Goal: Task Accomplishment & Management: Manage account settings

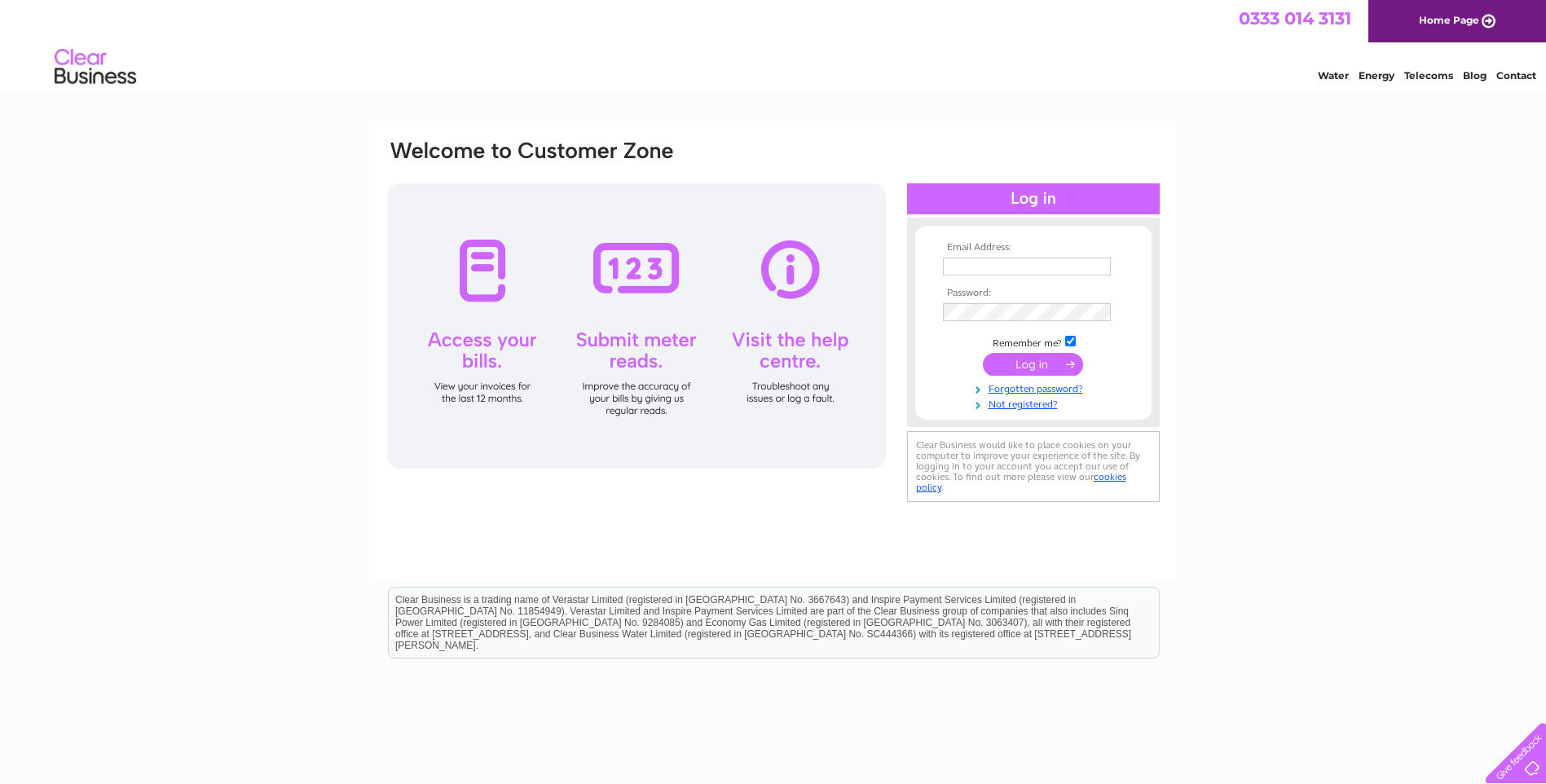
type input "fiona@granitesystems.co.uk"
click at [1027, 363] on input "submit" at bounding box center [1033, 364] width 100 height 23
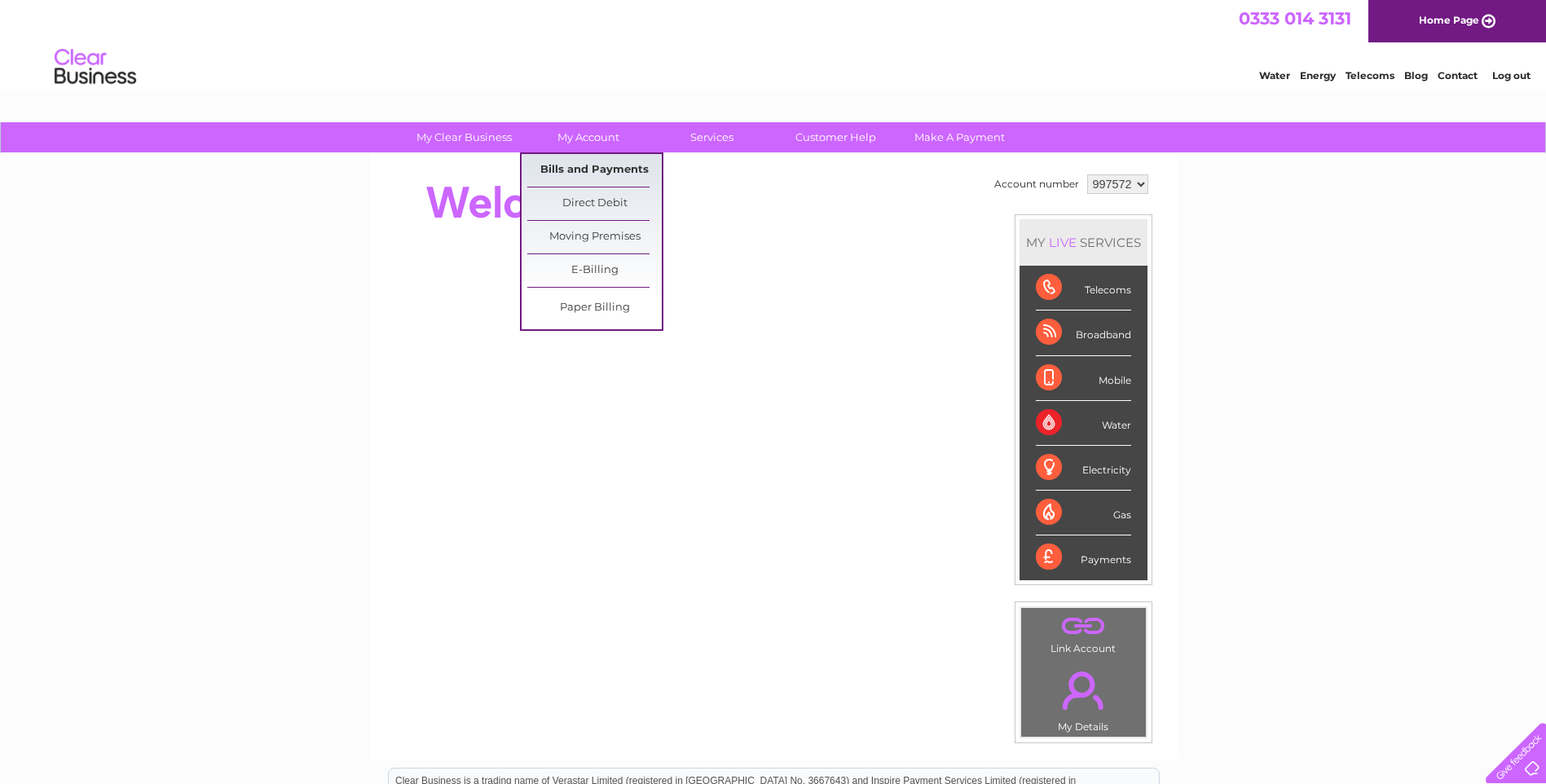
click at [610, 169] on link "Bills and Payments" at bounding box center [594, 171] width 135 height 33
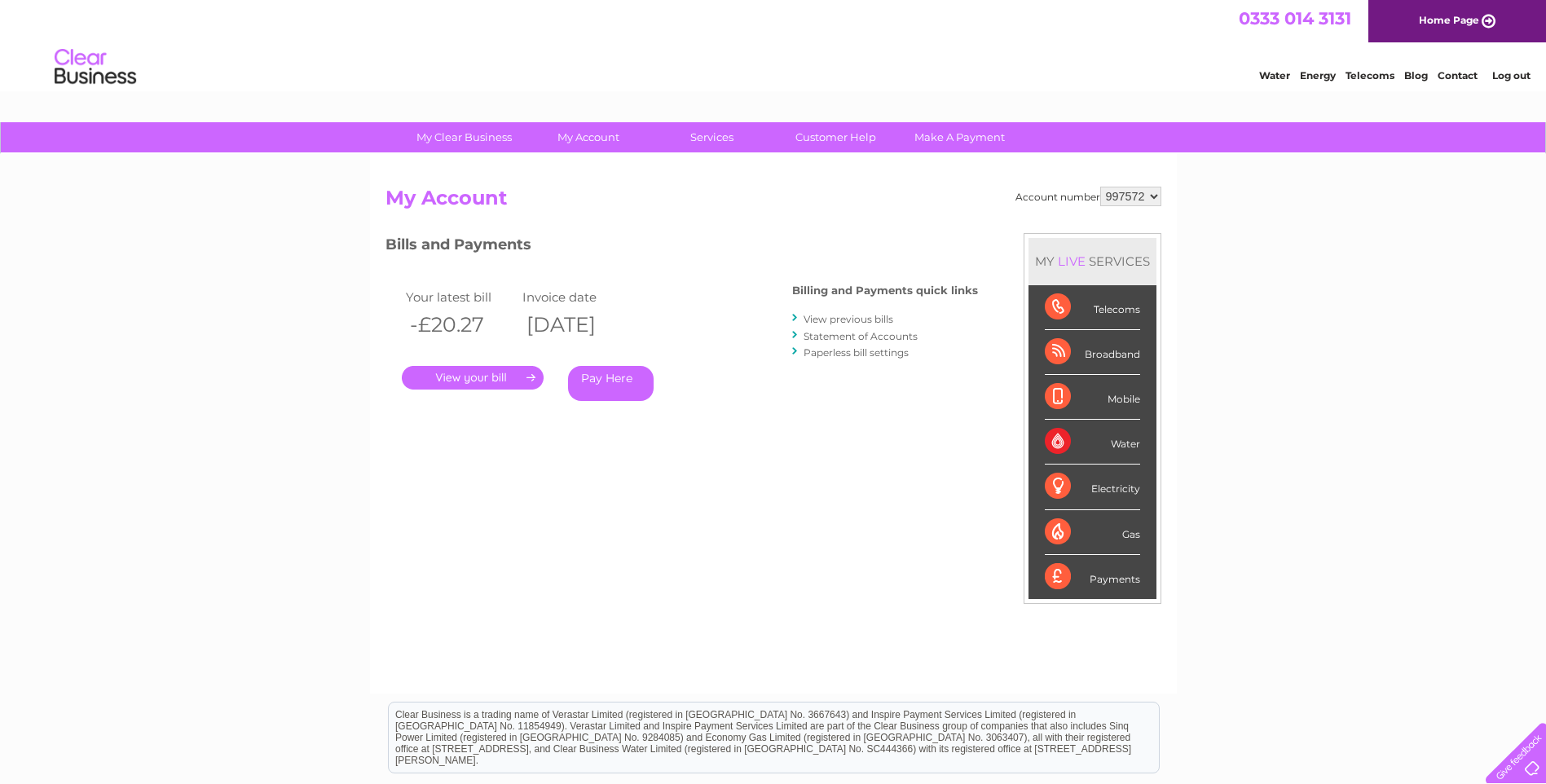
click at [1151, 194] on select "997572 997573" at bounding box center [1130, 196] width 61 height 20
select select "997573"
click at [1100, 187] on select "997572 997573" at bounding box center [1130, 196] width 61 height 20
click at [501, 375] on link "." at bounding box center [472, 378] width 141 height 24
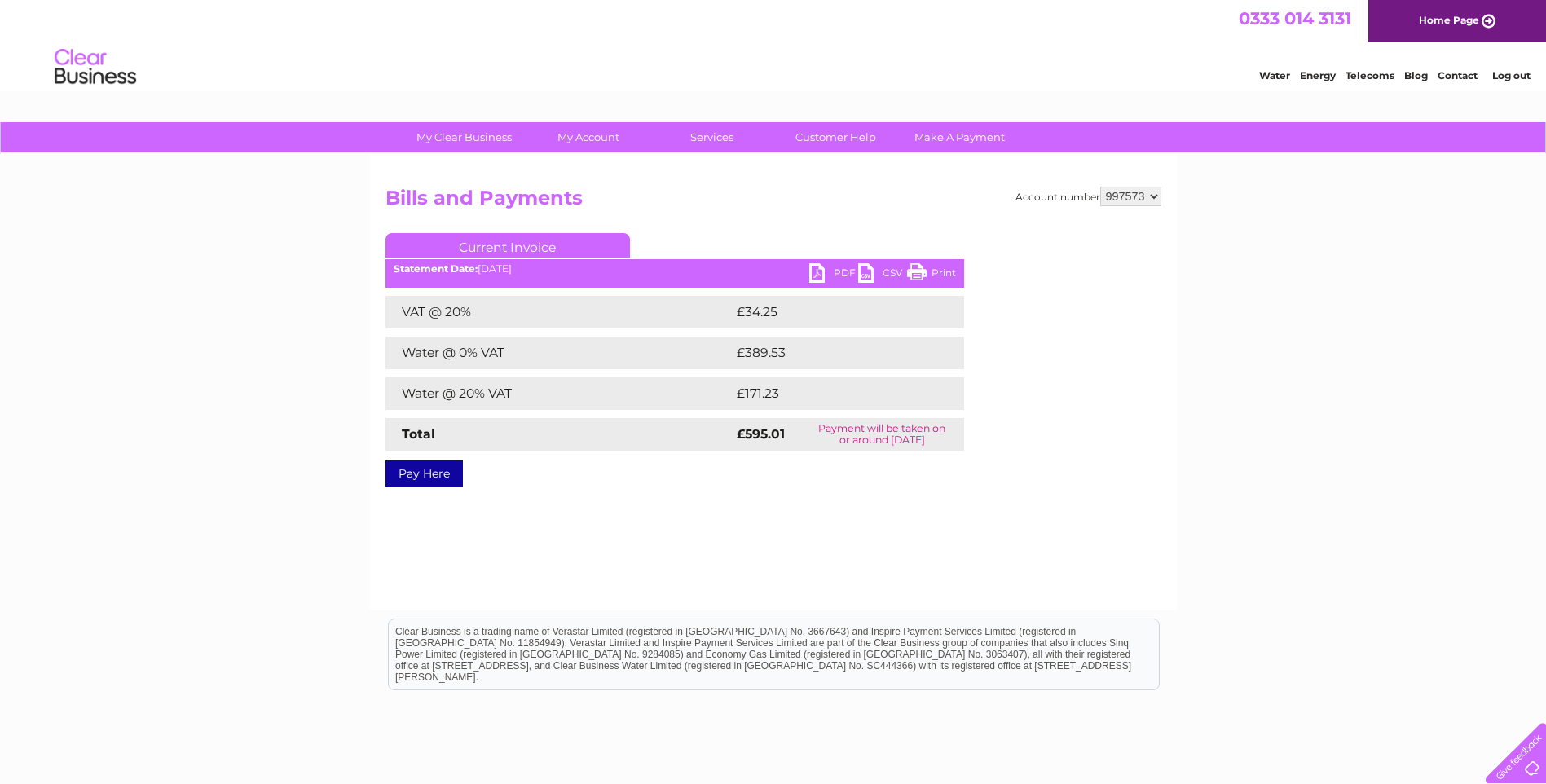
click at [820, 273] on link "PDF" at bounding box center [833, 275] width 49 height 24
click at [1502, 78] on link "Log out" at bounding box center [1511, 75] width 39 height 12
